Goal: Task Accomplishment & Management: Use online tool/utility

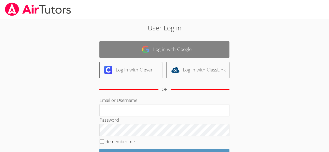
click at [173, 52] on link "Log in with Google" at bounding box center [164, 49] width 130 height 16
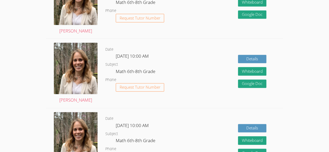
scroll to position [341, 0]
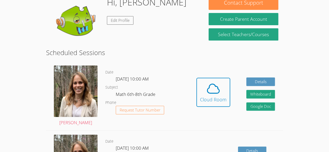
scroll to position [54, 0]
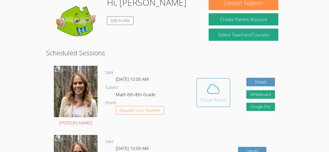
click at [205, 89] on span at bounding box center [213, 89] width 27 height 15
click at [211, 94] on icon at bounding box center [213, 89] width 15 height 15
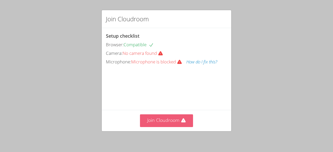
click at [172, 127] on button "Join Cloudroom" at bounding box center [166, 121] width 53 height 13
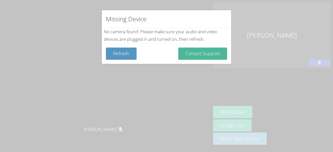
click at [205, 55] on button "Contact Support" at bounding box center [202, 54] width 49 height 12
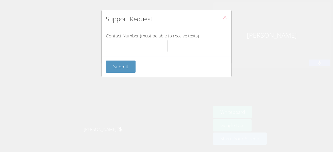
click at [223, 16] on icon "Close" at bounding box center [225, 17] width 4 height 4
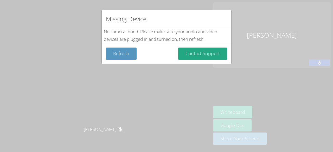
click at [198, 120] on div "Missing Device No camera found . Please make sure your audio and video devices …" at bounding box center [166, 76] width 333 height 152
click at [127, 58] on button "Refresh" at bounding box center [121, 54] width 31 height 12
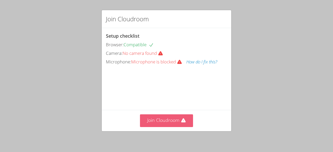
click at [168, 121] on button "Join Cloudroom" at bounding box center [166, 121] width 53 height 13
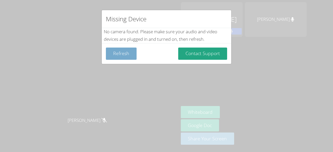
click at [120, 51] on button "Refresh" at bounding box center [121, 54] width 31 height 12
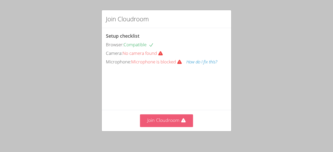
click at [174, 125] on button "Join Cloudroom" at bounding box center [166, 121] width 53 height 13
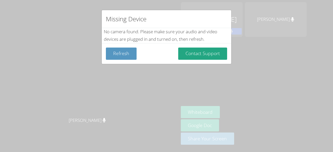
click at [273, 64] on div "Missing Device No camera found . Please make sure your audio and video devices …" at bounding box center [166, 76] width 333 height 152
click at [232, 16] on div "Missing Device No camera found . Please make sure your audio and video devices …" at bounding box center [166, 76] width 333 height 152
click at [226, 38] on div "No camera found . Please make sure your audio and video devices are plugged in …" at bounding box center [167, 35] width 130 height 15
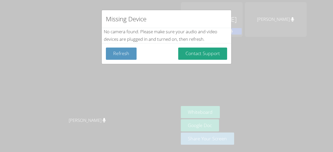
click at [273, 60] on div "Missing Device No camera found . Please make sure your audio and video devices …" at bounding box center [166, 76] width 333 height 152
click at [122, 57] on button "Refresh" at bounding box center [121, 54] width 31 height 12
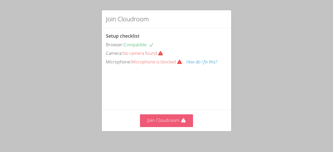
click at [181, 123] on icon at bounding box center [183, 121] width 4 height 4
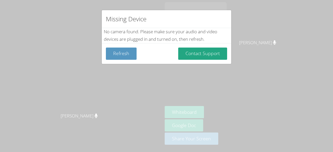
click at [257, 83] on div "Missing Device No camera found . Please make sure your audio and video devices …" at bounding box center [166, 76] width 333 height 152
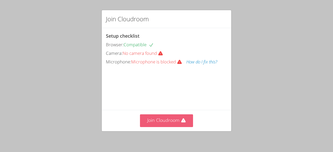
click at [162, 118] on button "Join Cloudroom" at bounding box center [166, 121] width 53 height 13
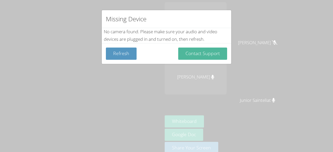
click at [199, 53] on button "Contact Support" at bounding box center [202, 54] width 49 height 12
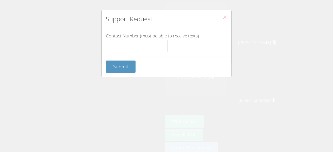
click at [223, 18] on icon "Close" at bounding box center [225, 17] width 4 height 4
